Goal: Navigation & Orientation: Understand site structure

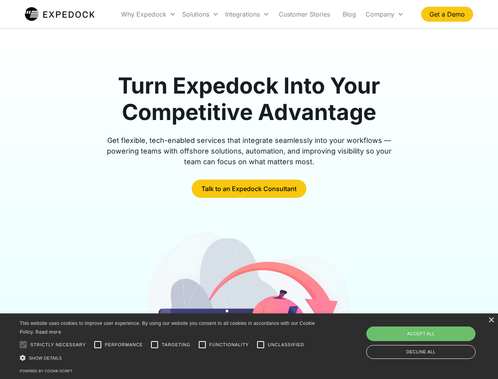
click at [263, 14] on div "Integrations" at bounding box center [247, 14] width 50 height 27
click at [149, 14] on div "Why Expedock" at bounding box center [143, 14] width 45 height 8
click at [200, 14] on div "Solutions" at bounding box center [195, 14] width 27 height 8
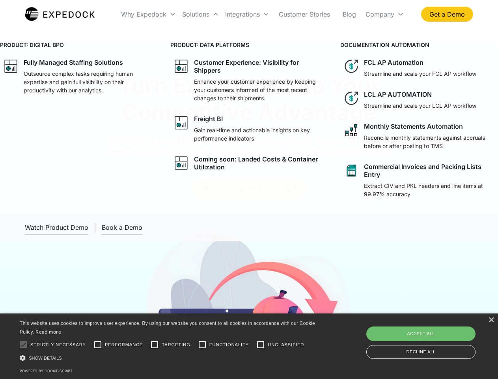
click at [247, 14] on div "Integrations" at bounding box center [242, 14] width 35 height 8
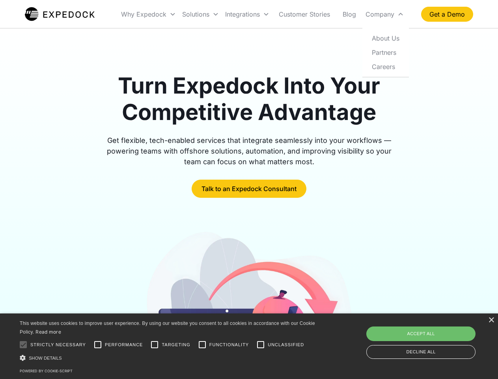
click at [385, 14] on div "Company" at bounding box center [380, 14] width 29 height 8
click at [23, 344] on div at bounding box center [23, 344] width 16 height 16
click at [98, 344] on input "Performance" at bounding box center [98, 344] width 16 height 16
checkbox input "true"
click at [155, 344] on input "Targeting" at bounding box center [155, 344] width 16 height 16
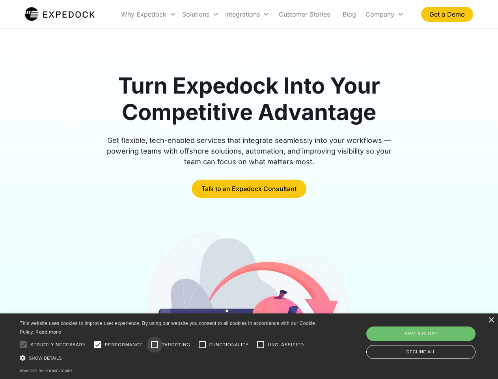
checkbox input "true"
click at [202, 344] on input "Functionality" at bounding box center [202, 344] width 16 height 16
checkbox input "true"
click at [261, 344] on input "Unclassified" at bounding box center [261, 344] width 16 height 16
checkbox input "true"
